Goal: Task Accomplishment & Management: Manage account settings

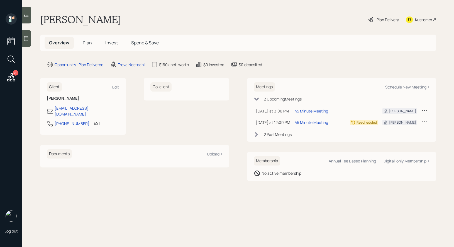
click at [86, 41] on span "Plan" at bounding box center [87, 43] width 9 height 6
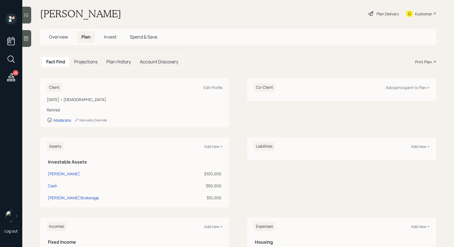
scroll to position [8, 0]
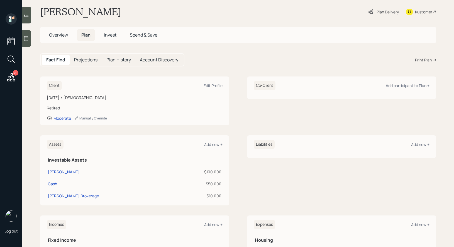
click at [109, 34] on span "Invest" at bounding box center [110, 35] width 13 height 6
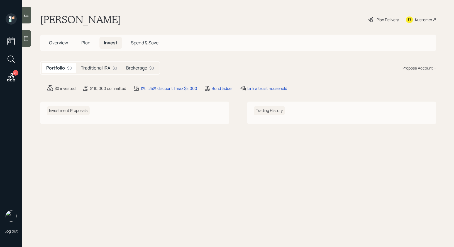
click at [102, 65] on h5 "Traditional IRA" at bounding box center [96, 67] width 30 height 5
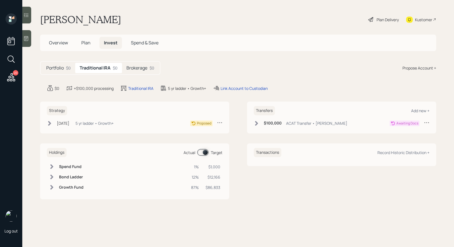
click at [138, 67] on h5 "Brokerage" at bounding box center [137, 67] width 21 height 5
click at [383, 20] on div "Plan Delivery" at bounding box center [388, 20] width 22 height 6
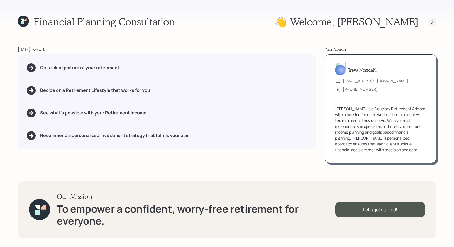
click at [434, 22] on icon at bounding box center [433, 22] width 6 height 6
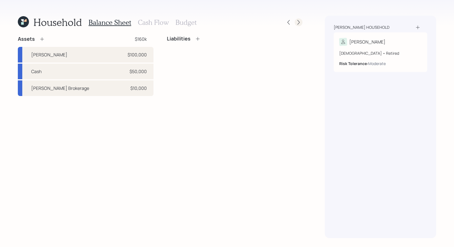
click at [298, 21] on icon at bounding box center [299, 22] width 2 height 5
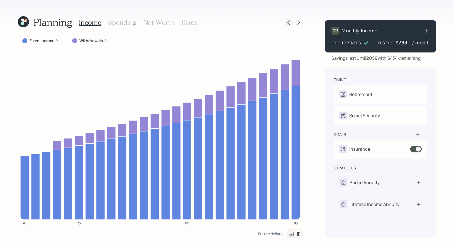
click at [287, 20] on icon at bounding box center [289, 23] width 6 height 6
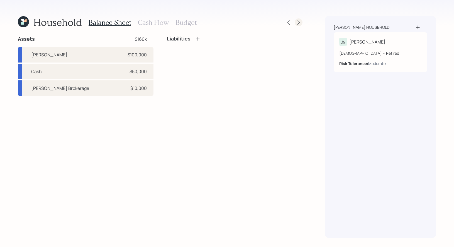
click at [300, 23] on icon at bounding box center [299, 23] width 6 height 6
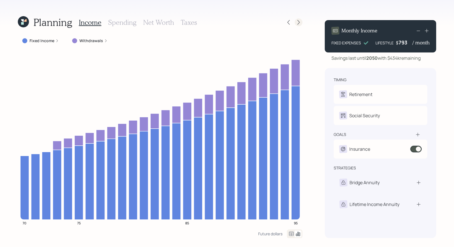
click at [298, 23] on icon at bounding box center [299, 23] width 6 height 6
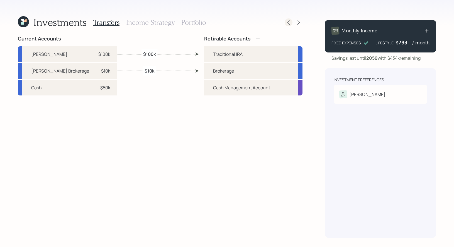
click at [290, 22] on icon at bounding box center [289, 23] width 6 height 6
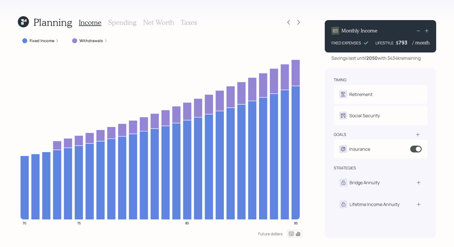
click at [401, 43] on div "793" at bounding box center [406, 42] width 14 height 7
click at [446, 93] on div "Planning Income Spending Net Worth Taxes Fixed Income Withdrawals 70 75 85 95 F…" at bounding box center [227, 123] width 454 height 247
click at [299, 24] on icon at bounding box center [299, 23] width 6 height 6
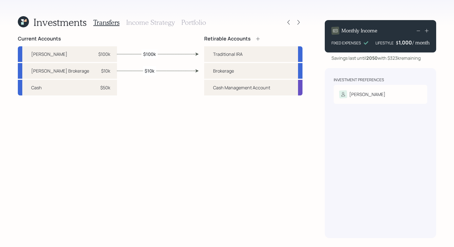
click at [205, 23] on h3 "Portfolio" at bounding box center [193, 22] width 25 height 8
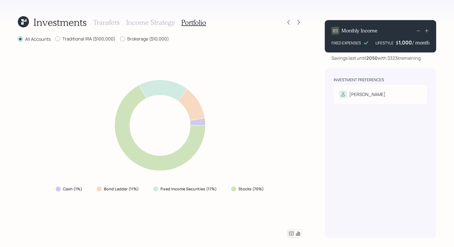
click at [291, 234] on icon at bounding box center [291, 233] width 7 height 7
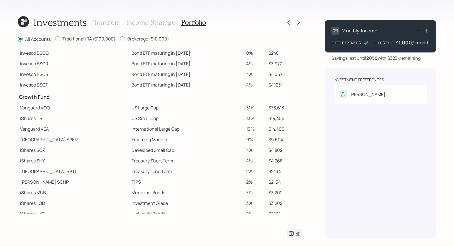
scroll to position [74, 0]
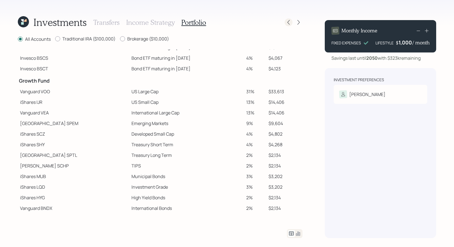
click at [289, 23] on icon at bounding box center [289, 23] width 6 height 6
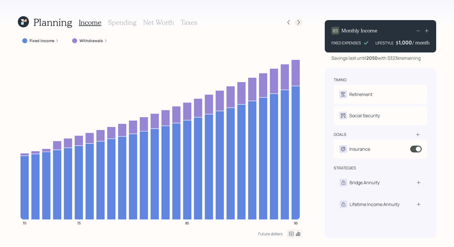
click at [302, 23] on div at bounding box center [299, 22] width 8 height 8
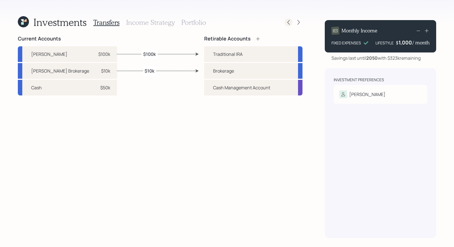
click at [287, 23] on icon at bounding box center [289, 23] width 6 height 6
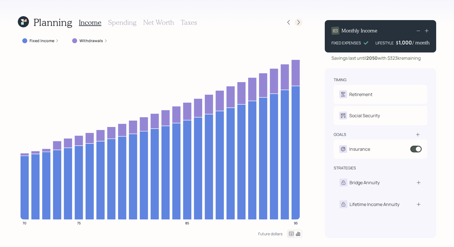
click at [298, 23] on icon at bounding box center [299, 23] width 6 height 6
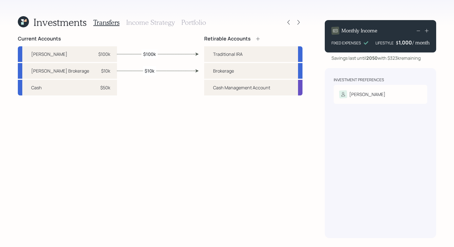
click at [298, 23] on icon at bounding box center [299, 23] width 6 height 6
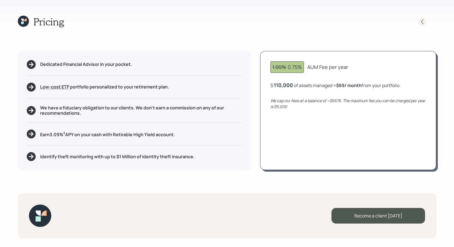
click at [424, 21] on icon at bounding box center [423, 22] width 6 height 6
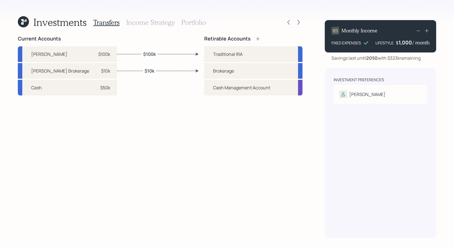
click at [153, 21] on h3 "Income Strategy" at bounding box center [150, 22] width 48 height 8
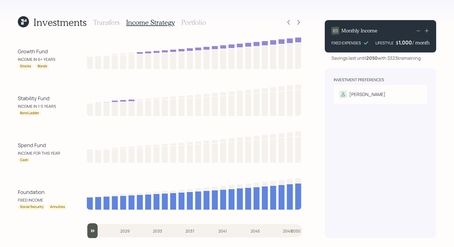
click at [187, 23] on h3 "Portfolio" at bounding box center [193, 22] width 25 height 8
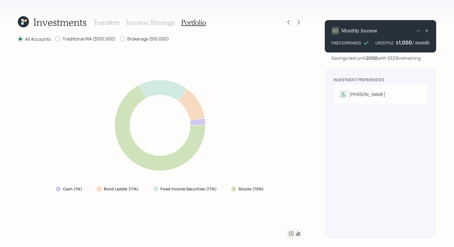
click at [154, 24] on h3 "Income Strategy" at bounding box center [150, 22] width 48 height 8
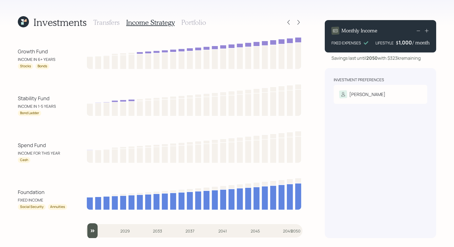
click at [188, 22] on h3 "Portfolio" at bounding box center [193, 22] width 25 height 8
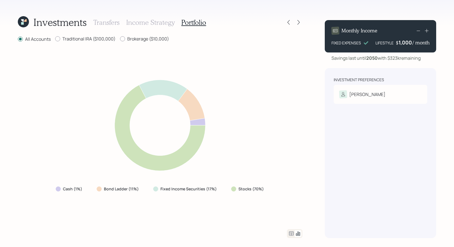
click at [404, 43] on div "1,000" at bounding box center [406, 42] width 14 height 7
click at [450, 90] on div "Investments Transfers Income Strategy Portfolio All Accounts Traditional IRA ($…" at bounding box center [227, 123] width 454 height 247
click at [405, 43] on div "700" at bounding box center [406, 42] width 14 height 7
click at [344, 106] on b "Risk Tolerance:" at bounding box center [353, 105] width 29 height 5
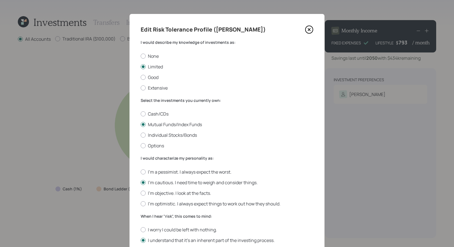
click at [306, 28] on icon at bounding box center [309, 29] width 8 height 8
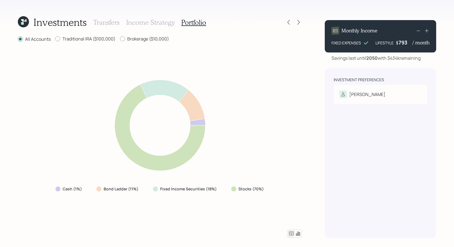
click at [322, 151] on div "Investments Transfers Income Strategy Portfolio All Accounts Traditional IRA ($…" at bounding box center [227, 123] width 454 height 247
click at [133, 22] on h3 "Income Strategy" at bounding box center [150, 22] width 48 height 8
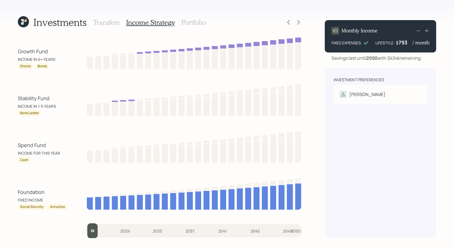
click at [20, 23] on icon at bounding box center [23, 21] width 11 height 11
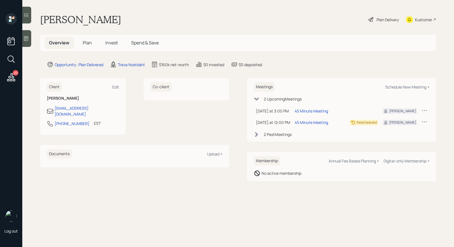
click at [371, 20] on icon at bounding box center [371, 19] width 7 height 7
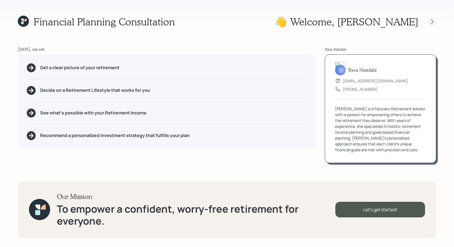
click at [433, 21] on icon at bounding box center [432, 21] width 2 height 5
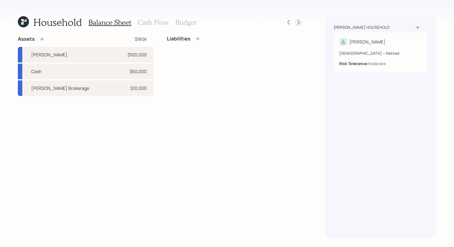
click at [300, 23] on icon at bounding box center [299, 23] width 6 height 6
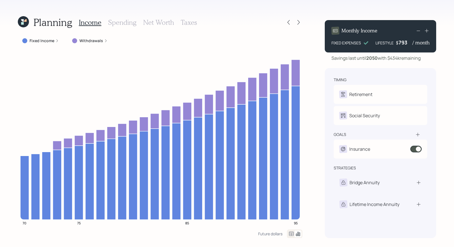
click at [300, 23] on icon at bounding box center [299, 23] width 6 height 6
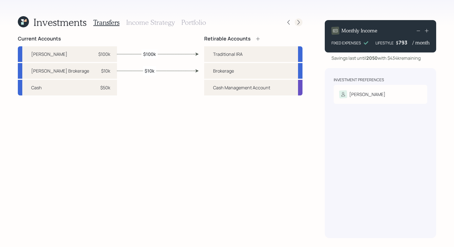
click at [297, 22] on icon at bounding box center [299, 23] width 6 height 6
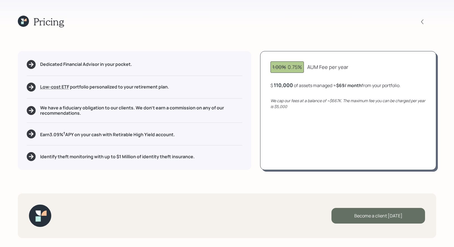
click at [362, 216] on div "Become a client today" at bounding box center [379, 216] width 94 height 16
click at [359, 215] on div "Go to Altruist" at bounding box center [379, 216] width 94 height 16
click at [35, 26] on h1 "Pricing" at bounding box center [48, 22] width 31 height 12
click at [21, 21] on icon at bounding box center [23, 21] width 11 height 11
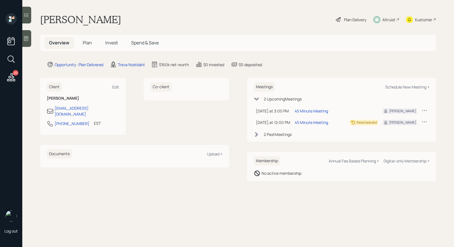
click at [110, 42] on span "Invest" at bounding box center [111, 43] width 13 height 6
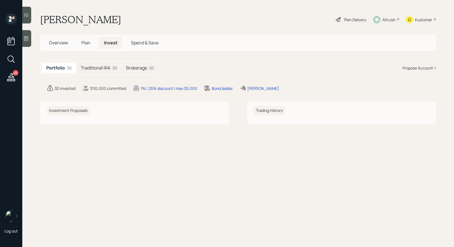
click at [95, 66] on h5 "Traditional IRA" at bounding box center [96, 67] width 30 height 5
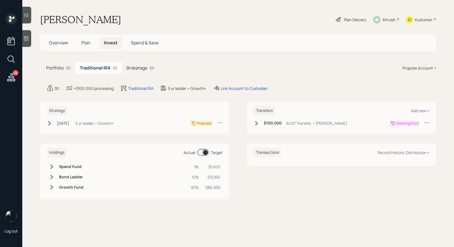
click at [256, 122] on icon at bounding box center [257, 123] width 6 height 6
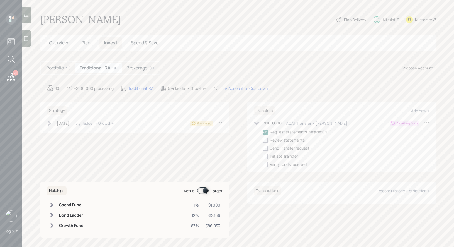
click at [135, 67] on h5 "Brokerage" at bounding box center [137, 67] width 21 height 5
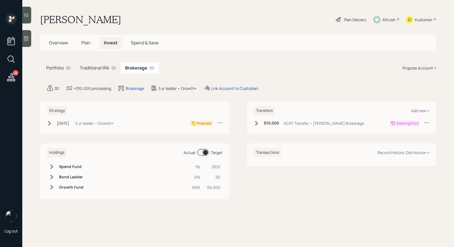
click at [259, 121] on icon at bounding box center [257, 123] width 6 height 6
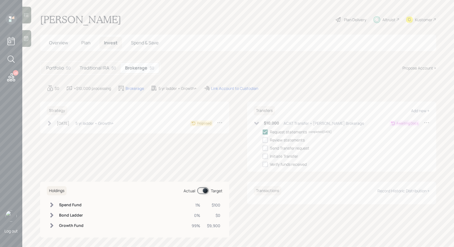
click at [90, 72] on div "Traditional IRA $0" at bounding box center [97, 68] width 45 height 10
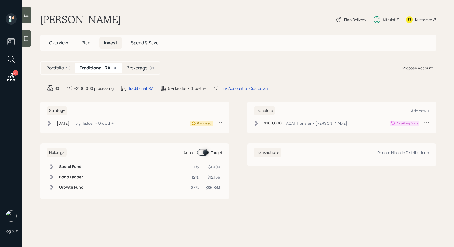
click at [50, 123] on icon at bounding box center [49, 123] width 3 height 5
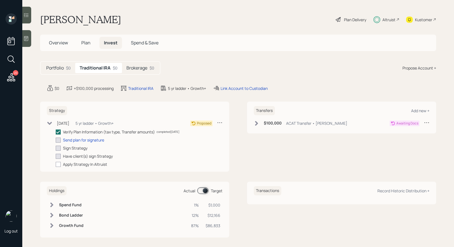
click at [48, 123] on icon at bounding box center [49, 123] width 5 height 3
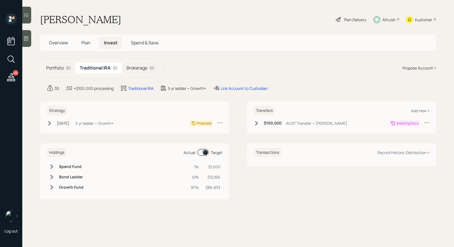
click at [256, 123] on icon at bounding box center [257, 123] width 6 height 6
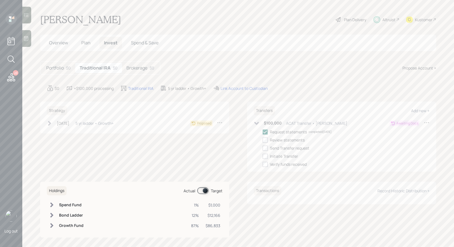
click at [256, 123] on icon at bounding box center [256, 123] width 5 height 3
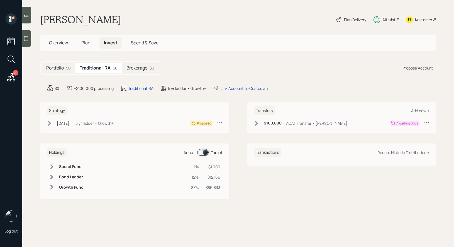
click at [56, 40] on span "Overview" at bounding box center [58, 43] width 19 height 6
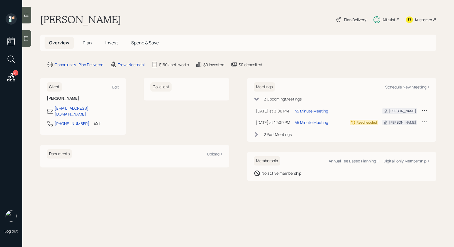
click at [110, 41] on span "Invest" at bounding box center [111, 43] width 13 height 6
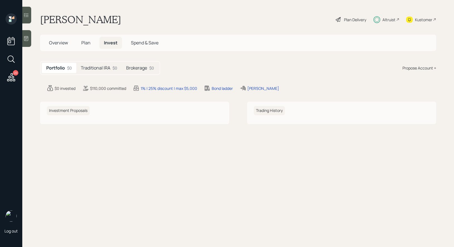
click at [104, 67] on h5 "Traditional IRA" at bounding box center [96, 67] width 30 height 5
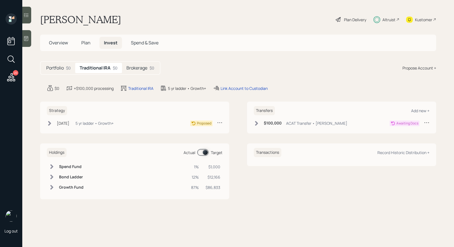
click at [136, 68] on h5 "Brokerage" at bounding box center [137, 67] width 21 height 5
click at [220, 86] on div "Link Account to Custodian" at bounding box center [234, 88] width 47 height 6
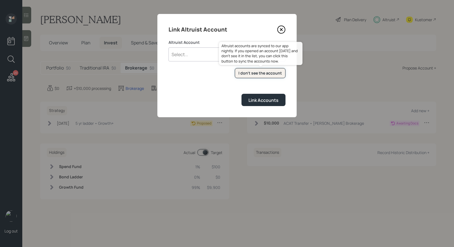
click at [248, 71] on div "I don't see the account" at bounding box center [260, 73] width 43 height 6
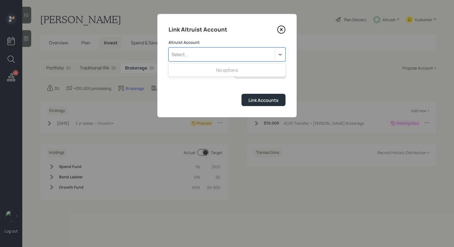
click at [184, 53] on div "Select..." at bounding box center [180, 54] width 16 height 6
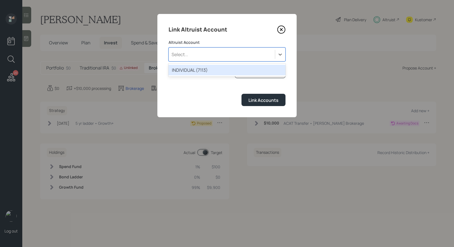
click at [187, 68] on div "INDIVIDUAL (7113)" at bounding box center [227, 70] width 117 height 11
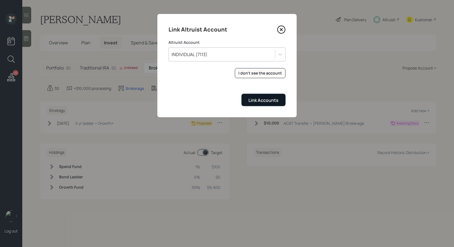
click at [265, 98] on div "Link Accounts" at bounding box center [264, 100] width 30 height 6
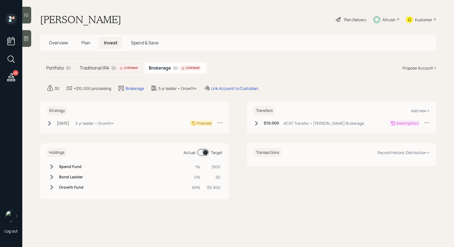
click at [257, 123] on icon at bounding box center [257, 123] width 6 height 6
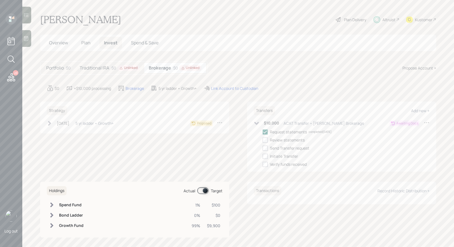
click at [47, 121] on icon at bounding box center [50, 123] width 6 height 6
click at [76, 140] on div "Send plan for signature" at bounding box center [83, 140] width 41 height 6
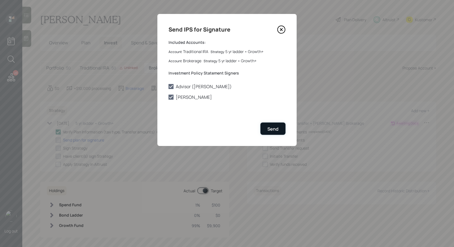
click at [274, 129] on div "Send" at bounding box center [273, 129] width 11 height 6
checkbox input "true"
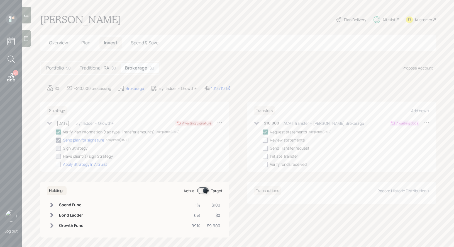
click at [96, 67] on h5 "Traditional IRA" at bounding box center [95, 67] width 30 height 5
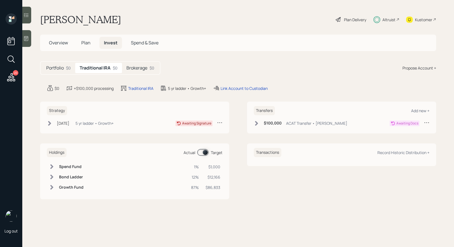
click at [49, 123] on icon at bounding box center [50, 123] width 6 height 6
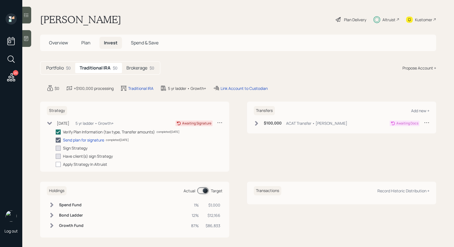
click at [258, 121] on icon at bounding box center [257, 123] width 6 height 6
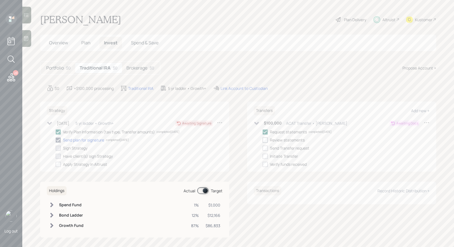
click at [266, 140] on div at bounding box center [265, 139] width 5 height 5
click at [263, 140] on input "checkbox" at bounding box center [263, 140] width 0 height 0
checkbox input "true"
click at [135, 67] on h5 "Brokerage" at bounding box center [137, 67] width 21 height 5
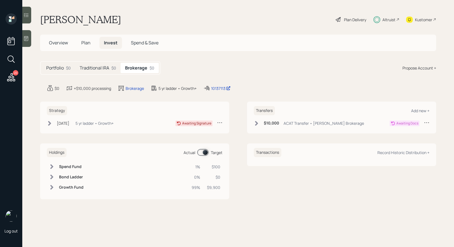
click at [256, 122] on icon at bounding box center [256, 123] width 3 height 5
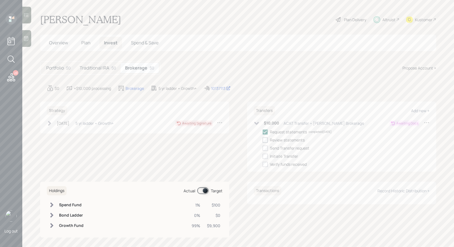
click at [265, 140] on div at bounding box center [265, 139] width 5 height 5
click at [263, 140] on input "checkbox" at bounding box center [263, 140] width 0 height 0
checkbox input "true"
click at [265, 146] on div at bounding box center [265, 147] width 5 height 5
click at [263, 148] on input "checkbox" at bounding box center [263, 148] width 0 height 0
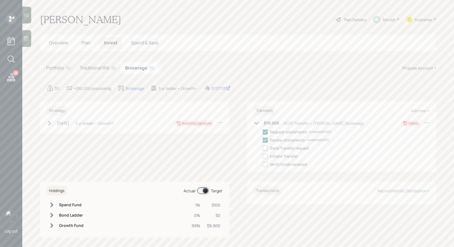
checkbox input "true"
click at [92, 69] on h5 "Traditional IRA" at bounding box center [95, 67] width 30 height 5
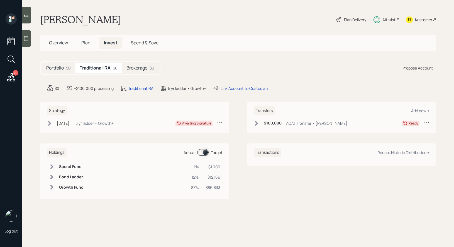
click at [254, 123] on div "Transfers Add new + $100,000 ACAT Transfer • Schwab IRA Ready" at bounding box center [341, 117] width 189 height 32
click at [256, 123] on icon at bounding box center [256, 123] width 3 height 5
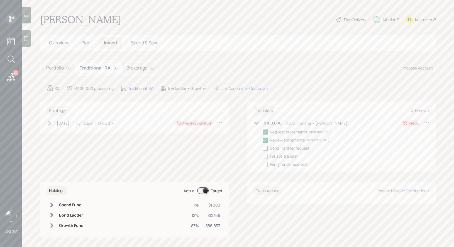
click at [264, 146] on div at bounding box center [265, 147] width 5 height 5
click at [263, 148] on input "checkbox" at bounding box center [263, 148] width 0 height 0
checkbox input "true"
click at [236, 88] on div "Link Account to Custodian" at bounding box center [244, 88] width 47 height 6
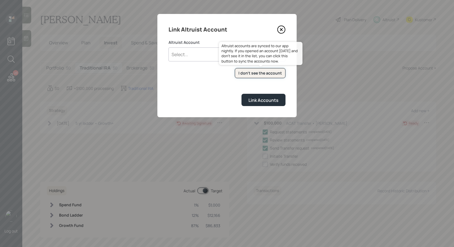
click at [256, 74] on div "I don't see the account" at bounding box center [260, 73] width 43 height 6
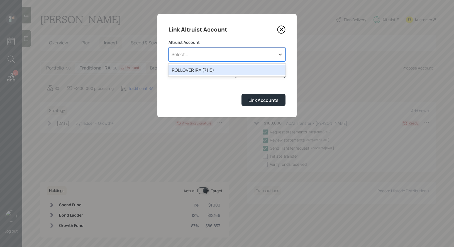
click at [201, 54] on div "Select..." at bounding box center [222, 54] width 106 height 9
click at [197, 69] on div "ROLLOVER IRA (7115)" at bounding box center [227, 70] width 117 height 11
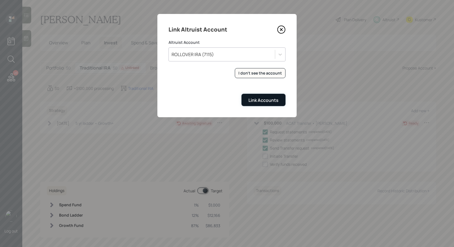
click at [268, 98] on div "Link Accounts" at bounding box center [264, 100] width 30 height 6
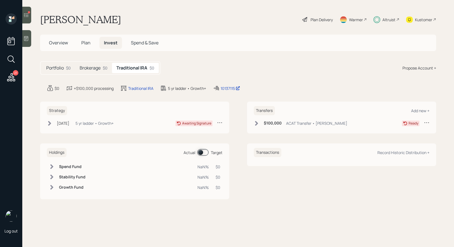
click at [55, 44] on span "Overview" at bounding box center [58, 43] width 19 height 6
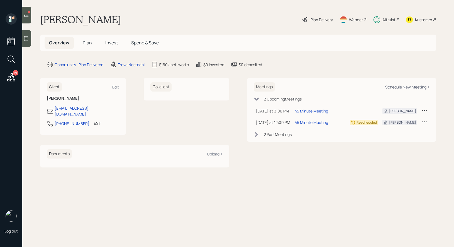
click at [415, 84] on div "Schedule New Meeting +" at bounding box center [407, 86] width 44 height 5
select select "8b79112e-3cfb-44f9-89e7-15267fe946c1"
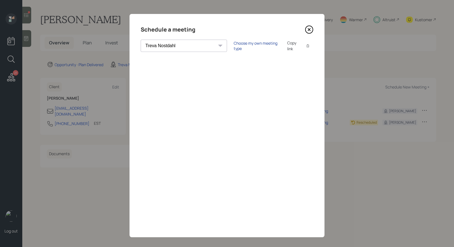
click at [234, 45] on div "Choose my own meeting type" at bounding box center [257, 45] width 47 height 11
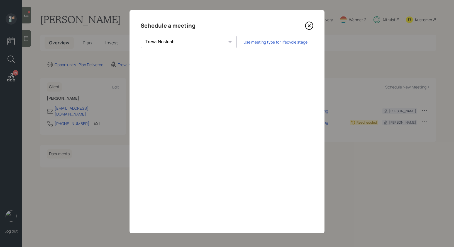
click at [311, 25] on icon at bounding box center [309, 25] width 8 height 8
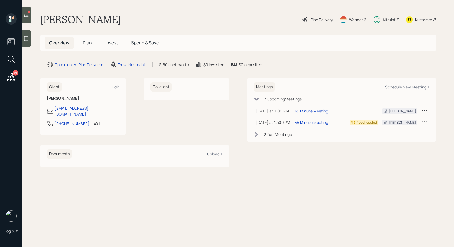
click at [27, 17] on icon at bounding box center [26, 15] width 6 height 6
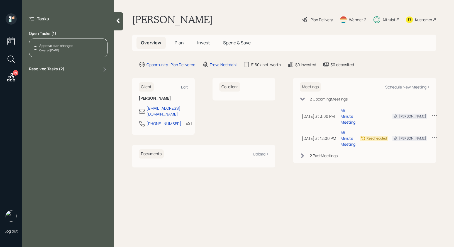
click at [116, 23] on icon at bounding box center [118, 21] width 6 height 6
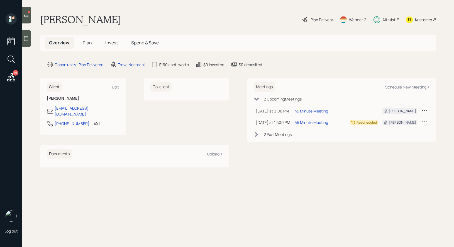
click at [26, 17] on icon at bounding box center [26, 15] width 6 height 6
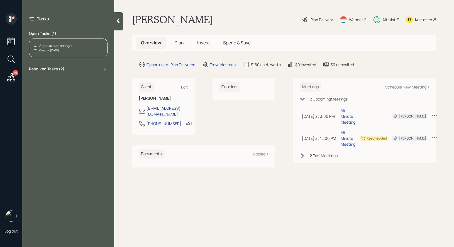
click at [54, 48] on div "Created Today" at bounding box center [56, 50] width 34 height 4
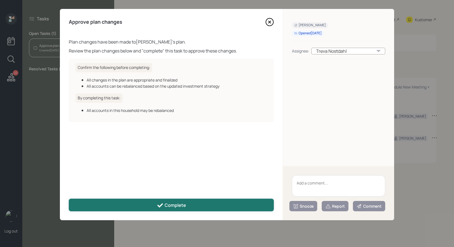
click at [182, 203] on div "Complete" at bounding box center [171, 205] width 29 height 7
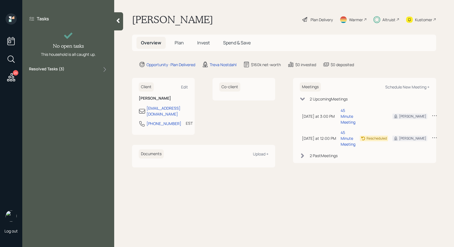
click at [205, 42] on span "Invest" at bounding box center [203, 43] width 13 height 6
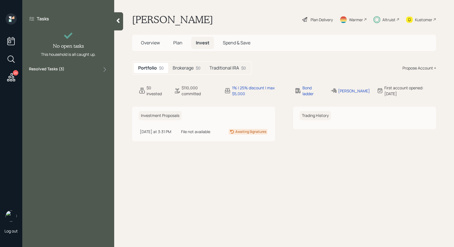
click at [223, 66] on h5 "Traditional IRA" at bounding box center [225, 67] width 30 height 5
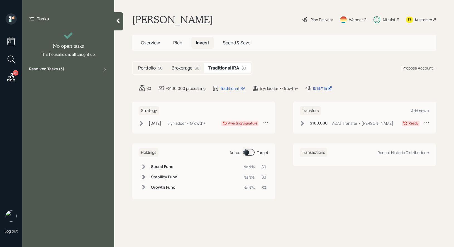
click at [190, 65] on h5 "Brokerage" at bounding box center [182, 67] width 21 height 5
